Goal: Task Accomplishment & Management: Manage account settings

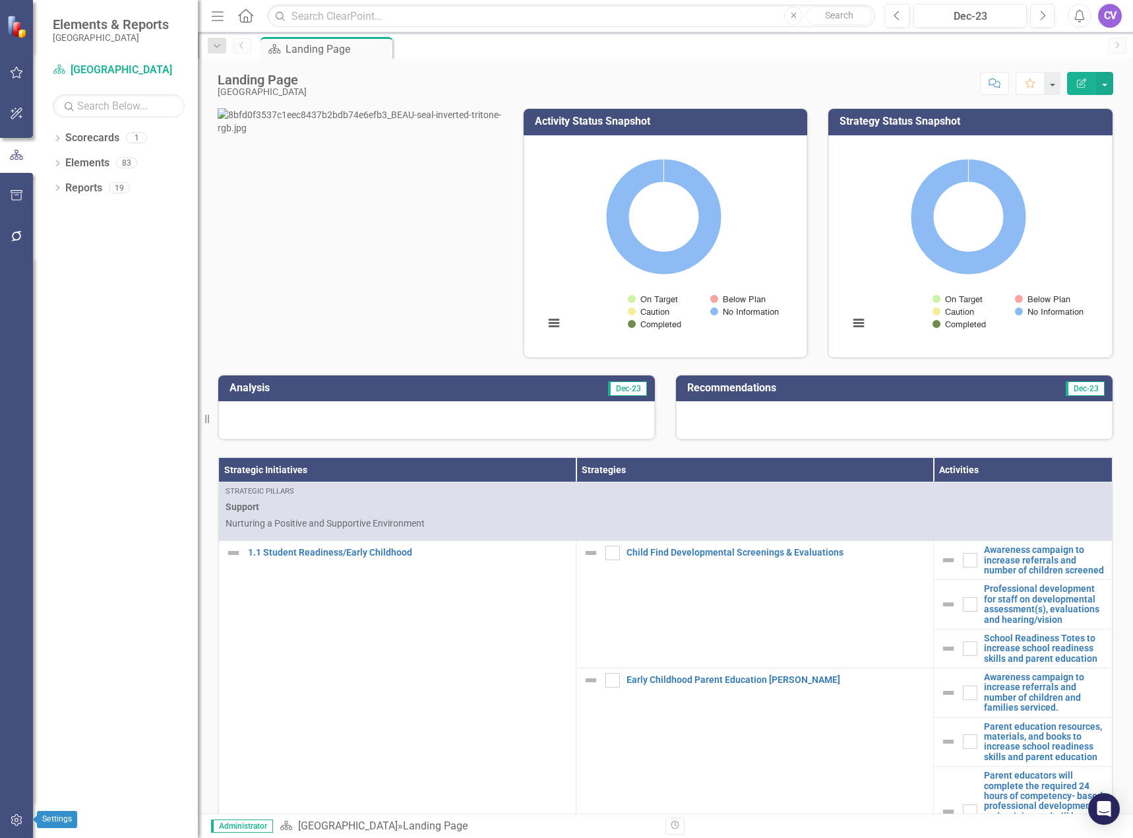
click at [16, 820] on icon "button" at bounding box center [17, 820] width 14 height 11
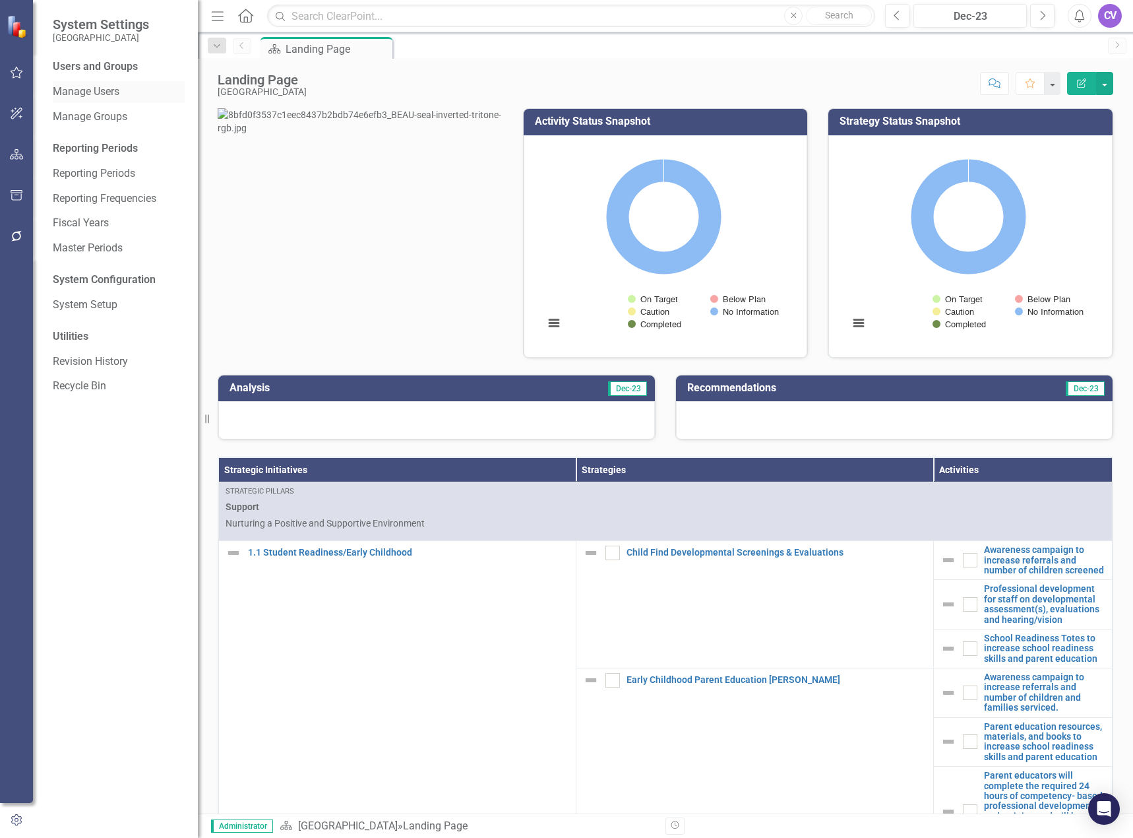
click at [89, 92] on link "Manage Users" at bounding box center [119, 91] width 132 height 15
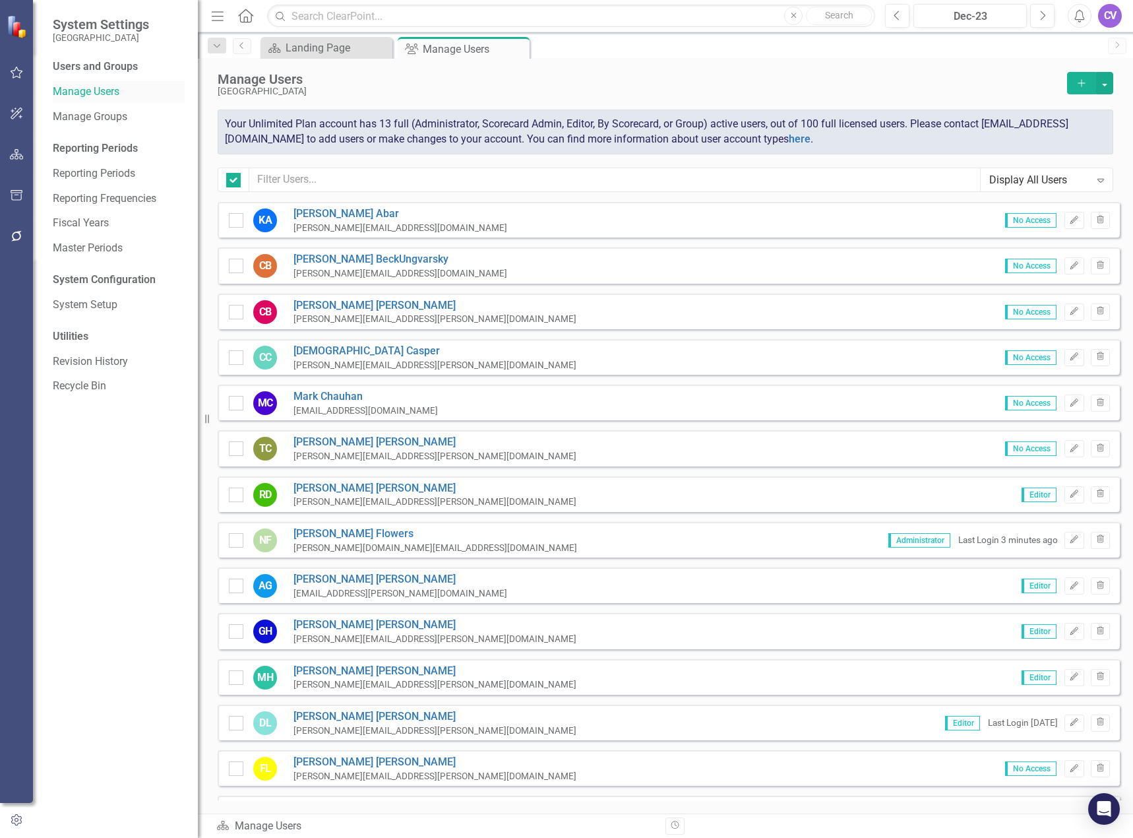
checkbox input "false"
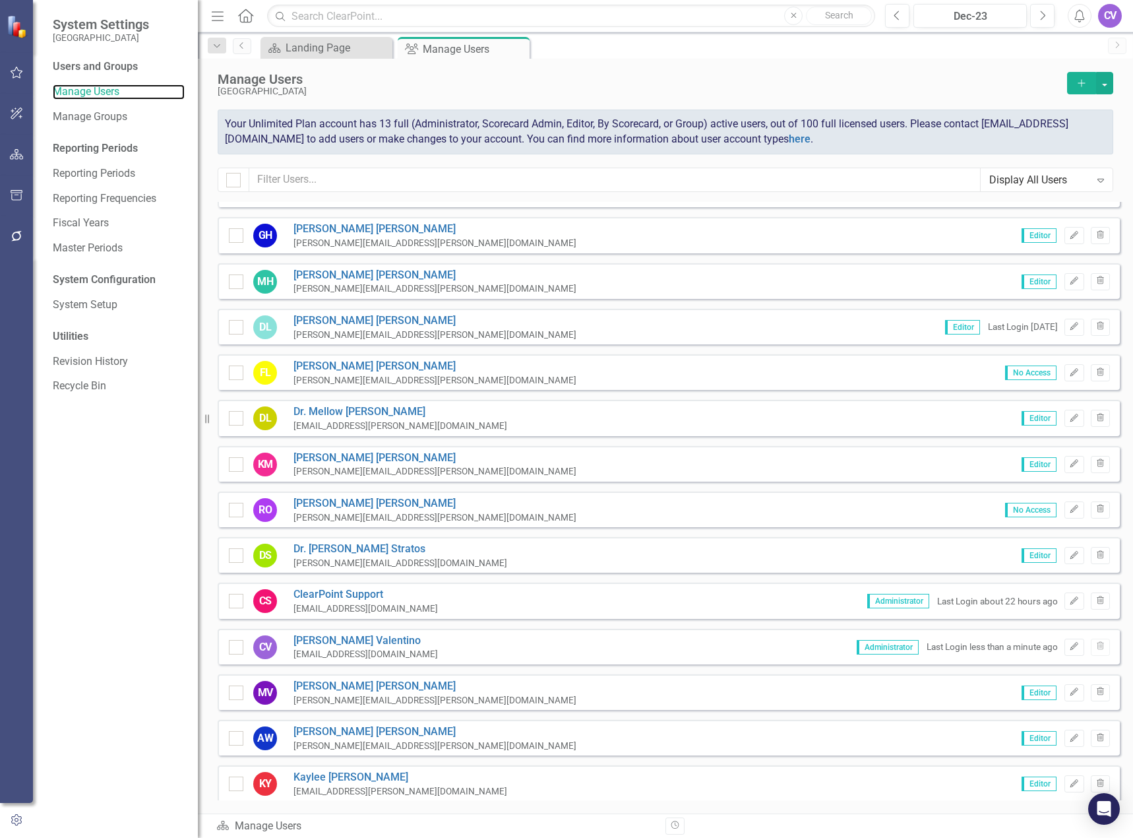
scroll to position [440, 0]
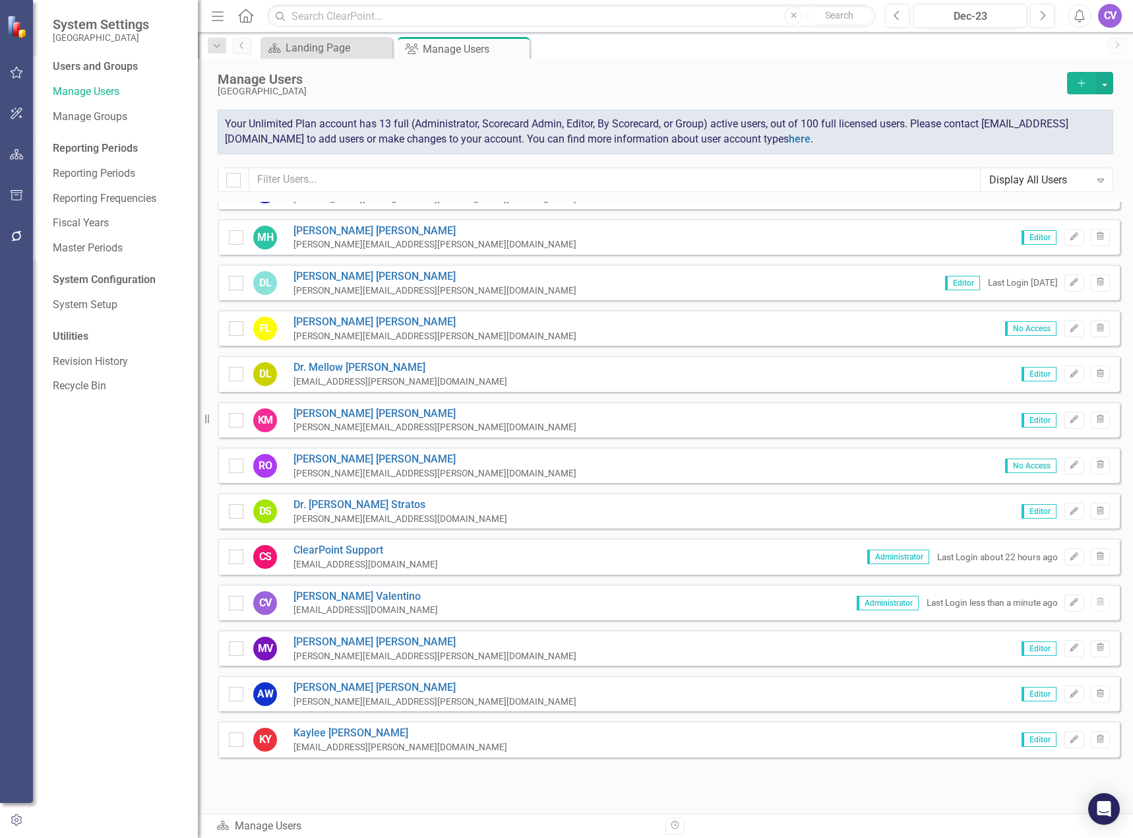
click at [392, 606] on div "[EMAIL_ADDRESS][DOMAIN_NAME]" at bounding box center [366, 610] width 144 height 13
click at [341, 596] on link "[PERSON_NAME]" at bounding box center [366, 596] width 144 height 15
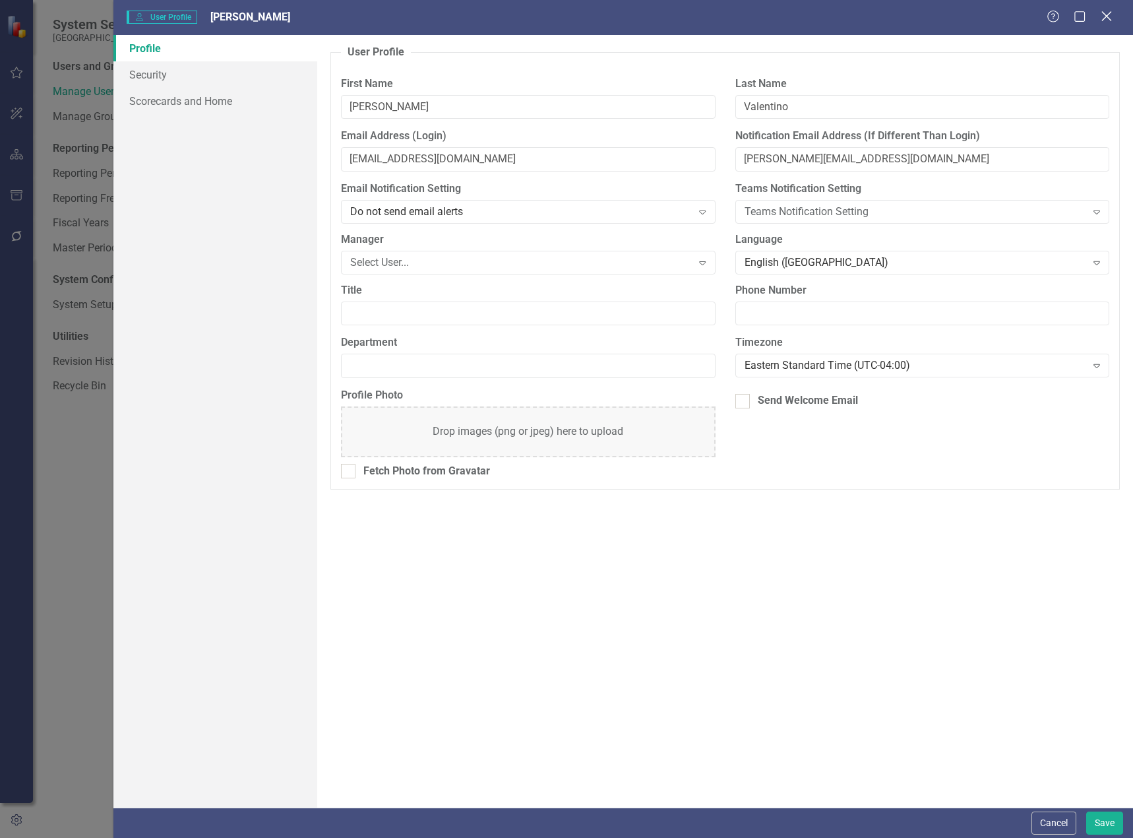
click at [1104, 14] on icon "Close" at bounding box center [1106, 16] width 16 height 13
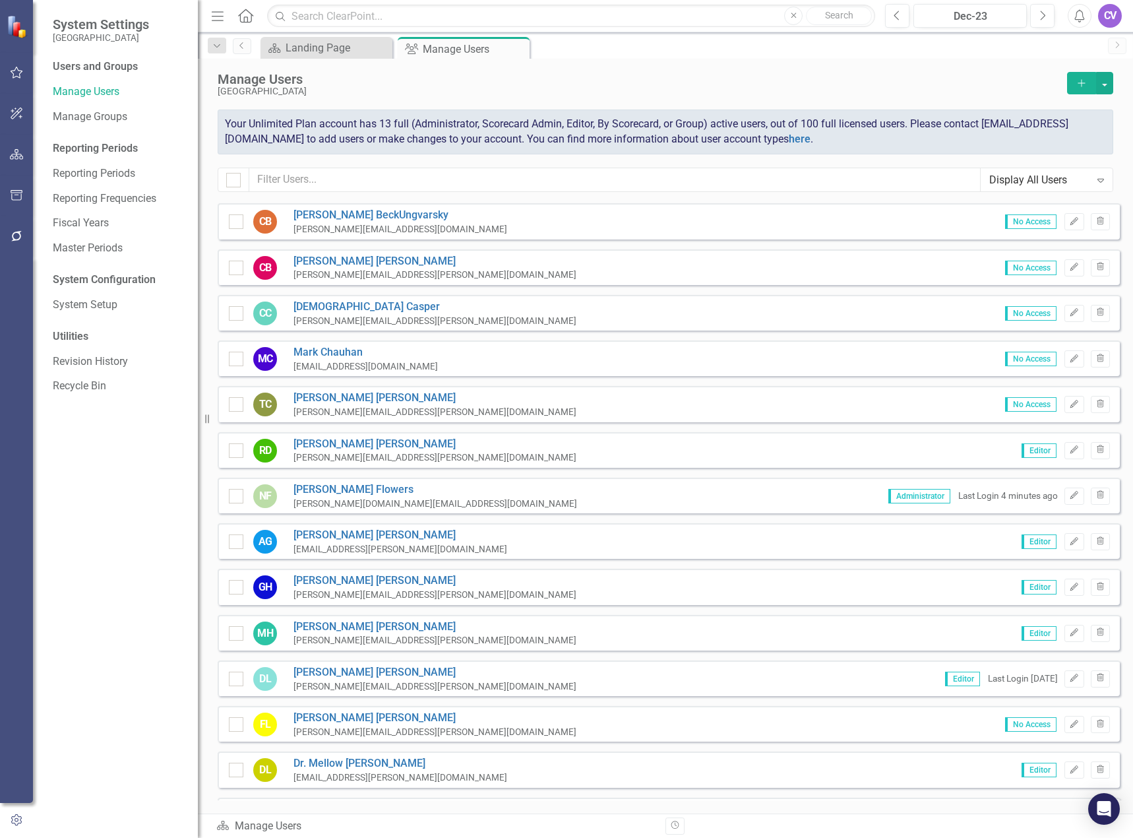
scroll to position [0, 0]
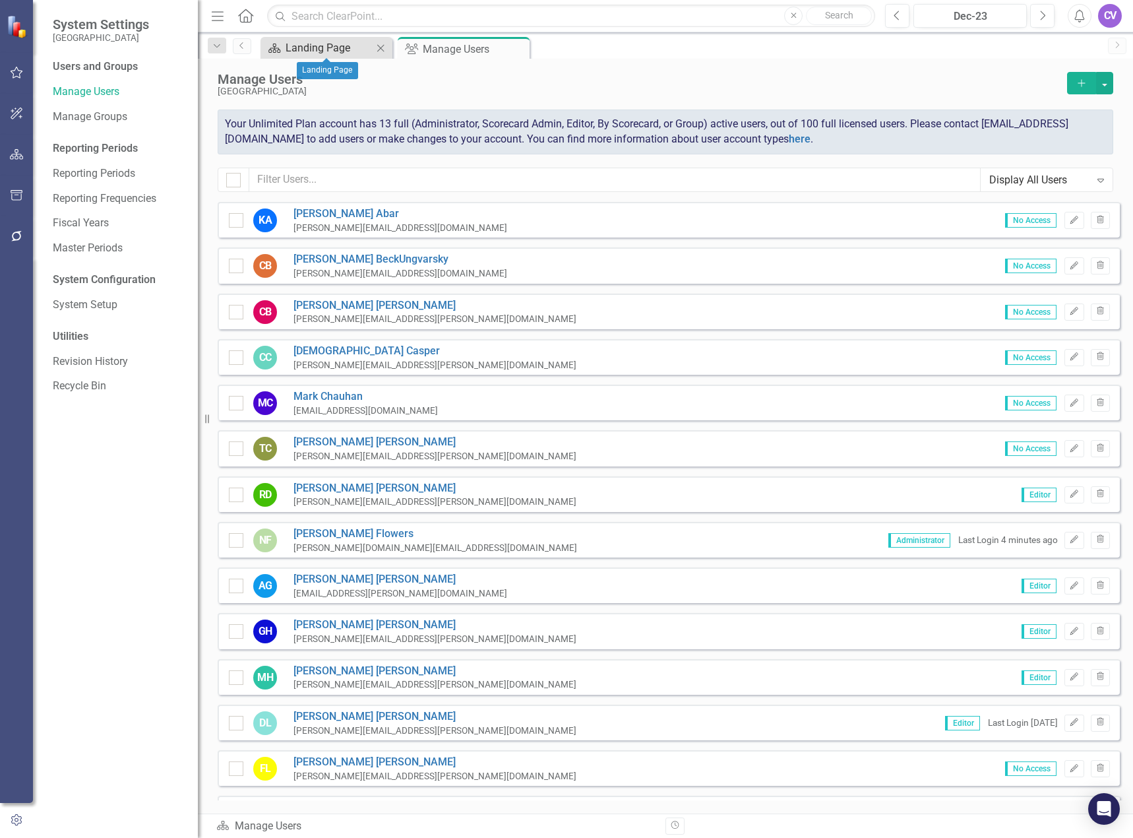
click at [321, 48] on div "Landing Page" at bounding box center [329, 48] width 87 height 16
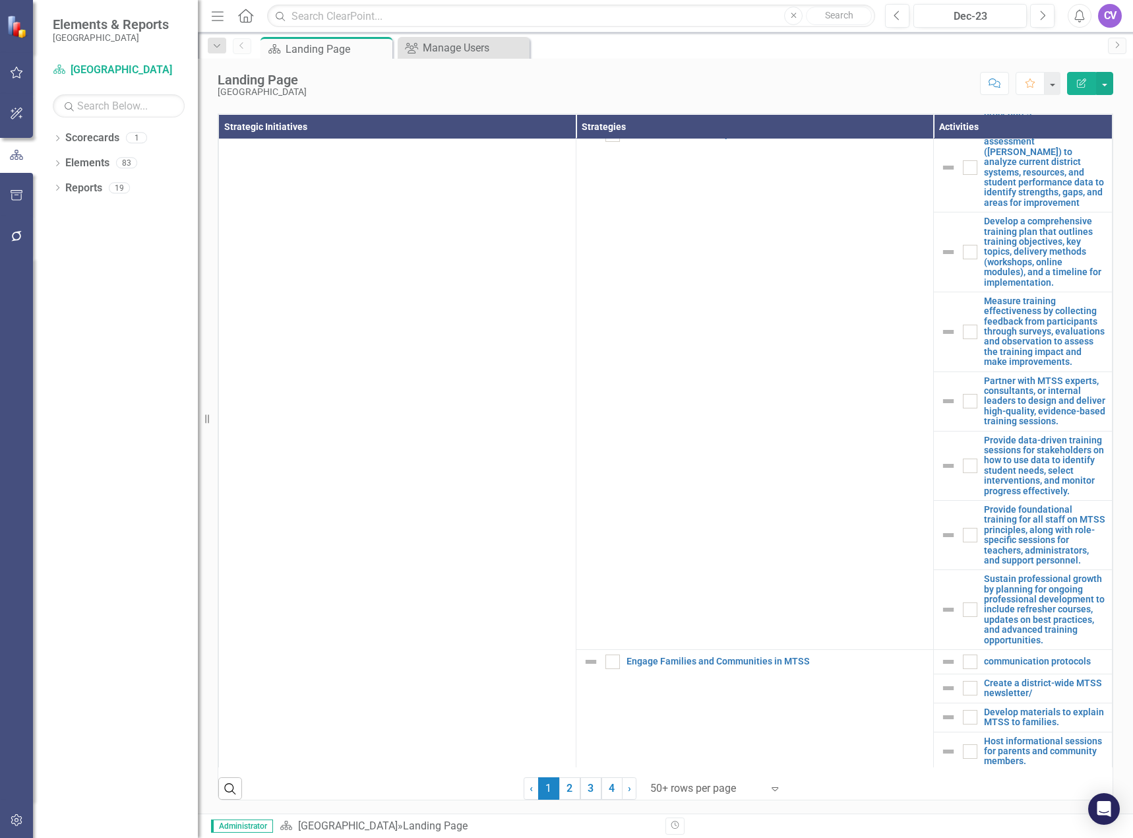
scroll to position [2047, 0]
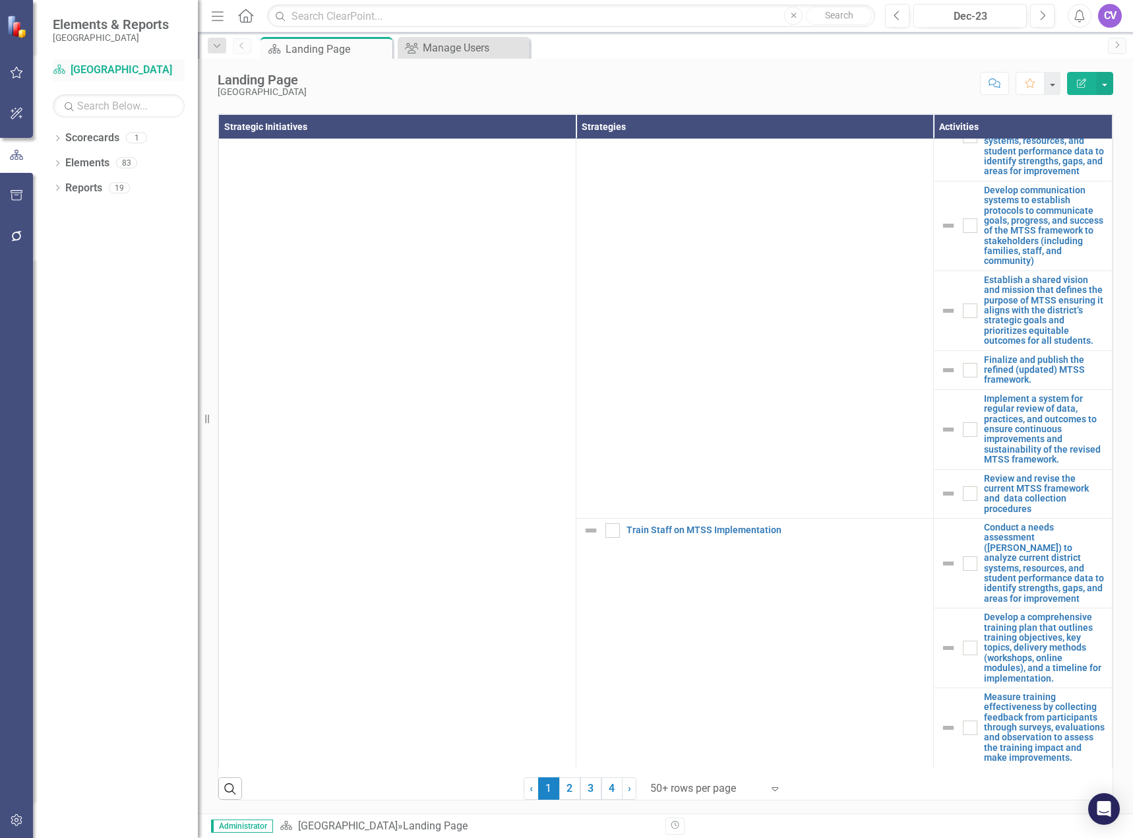
click at [117, 74] on link "Scorecard [GEOGRAPHIC_DATA]" at bounding box center [119, 70] width 132 height 15
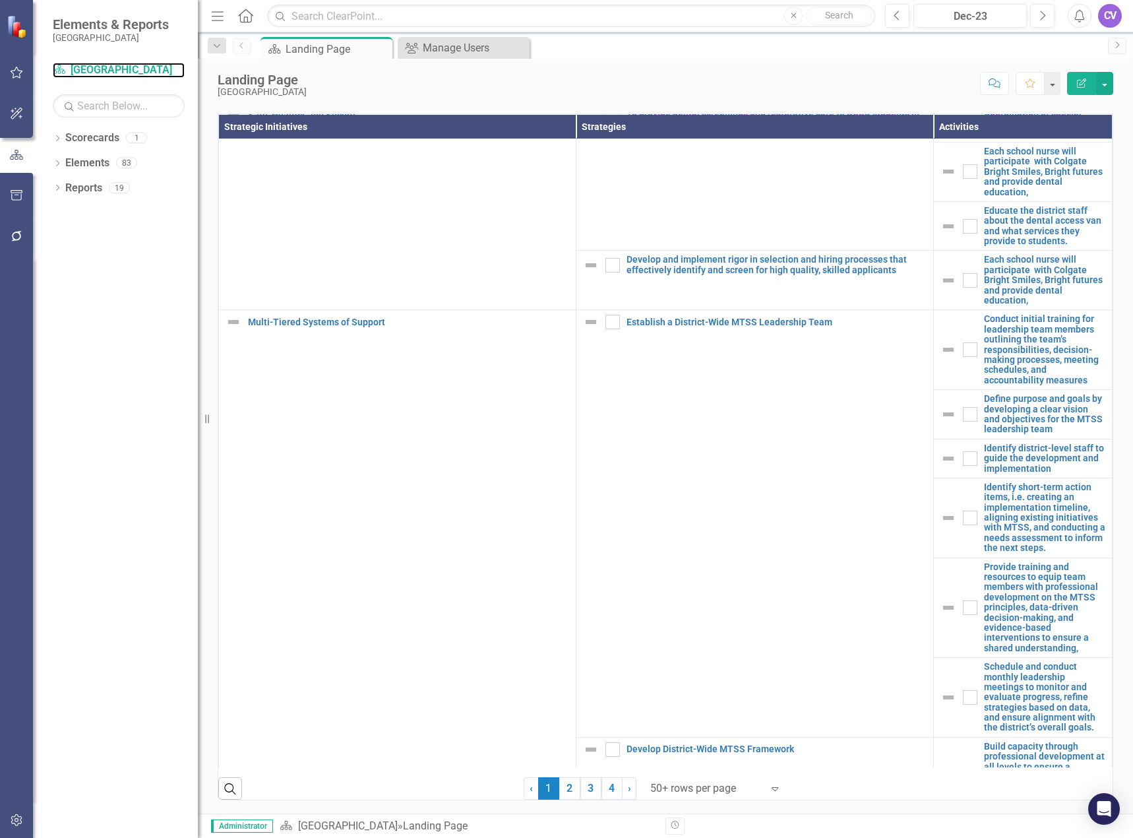
scroll to position [992, 0]
